Goal: Task Accomplishment & Management: Use online tool/utility

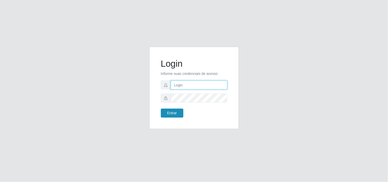
type input "[EMAIL_ADDRESS][DOMAIN_NAME]"
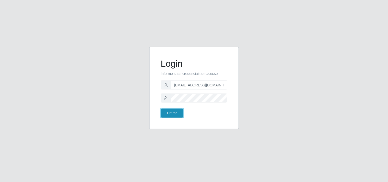
click at [172, 111] on button "Entrar" at bounding box center [172, 113] width 23 height 9
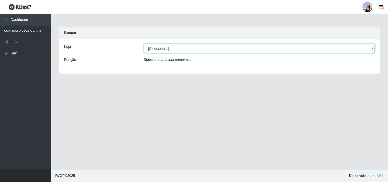
click at [375, 47] on select "[Selecione...] Supermercado [GEOGRAPHIC_DATA]" at bounding box center [259, 48] width 231 height 9
select select "166"
click at [144, 44] on select "[Selecione...] Supermercado [GEOGRAPHIC_DATA]" at bounding box center [259, 48] width 231 height 9
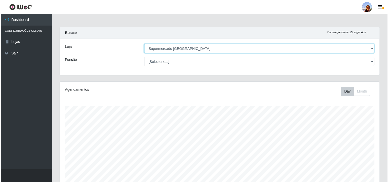
scroll to position [89, 0]
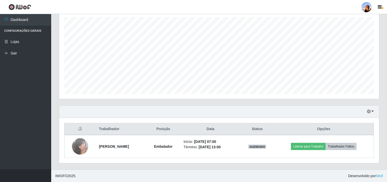
click at [387, 164] on div "Carregando... Buscar Recarregando em 22 segundos... Loja [Selecione...] Superme…" at bounding box center [219, 54] width 336 height 232
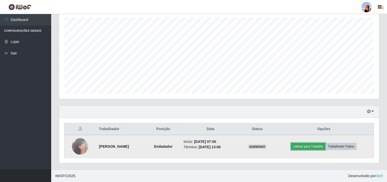
click at [301, 146] on button "Liberar para Trabalho" at bounding box center [308, 146] width 35 height 7
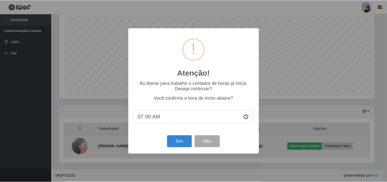
scroll to position [106, 317]
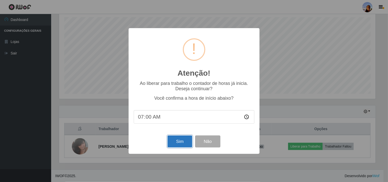
click at [185, 143] on button "Sim" at bounding box center [180, 142] width 25 height 12
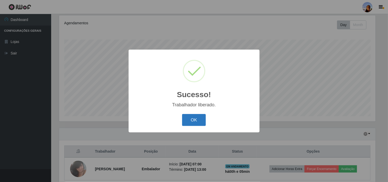
click at [195, 124] on button "OK" at bounding box center [194, 120] width 24 height 12
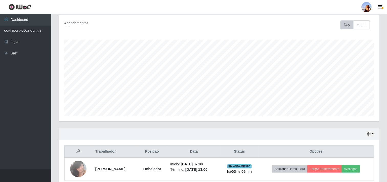
scroll to position [106, 320]
